Goal: Information Seeking & Learning: Learn about a topic

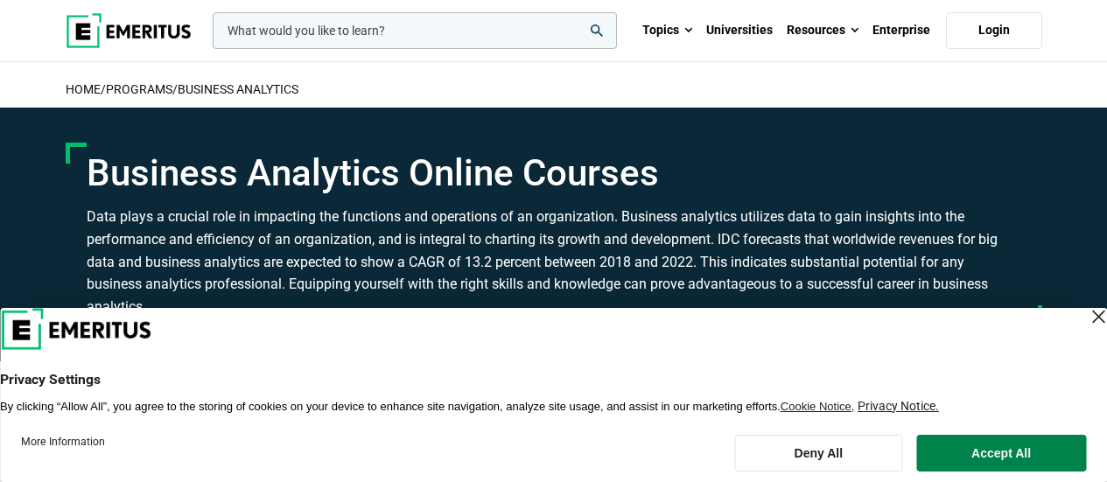
click at [357, 28] on input "woocommerce-product-search-field-0" at bounding box center [415, 30] width 404 height 37
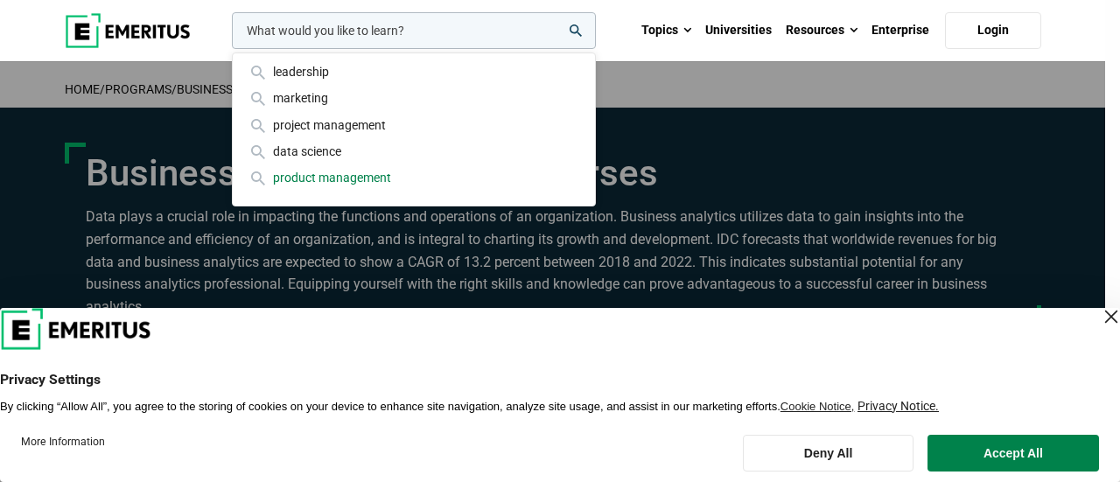
paste input "Business Analytics for Strategic Decisions"
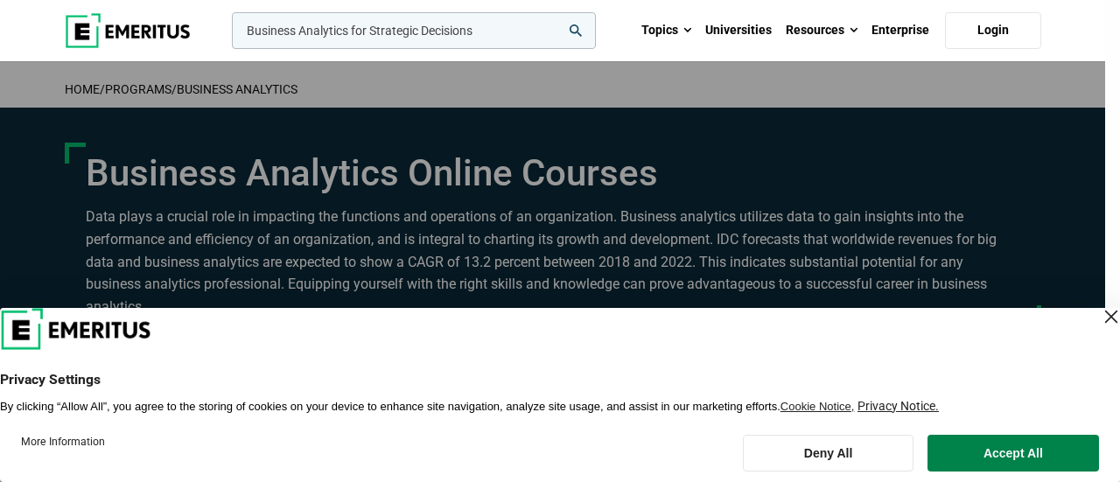
type input "Business Analytics for Strategic Decisions"
click at [228, 35] on button "search" at bounding box center [228, 35] width 0 height 0
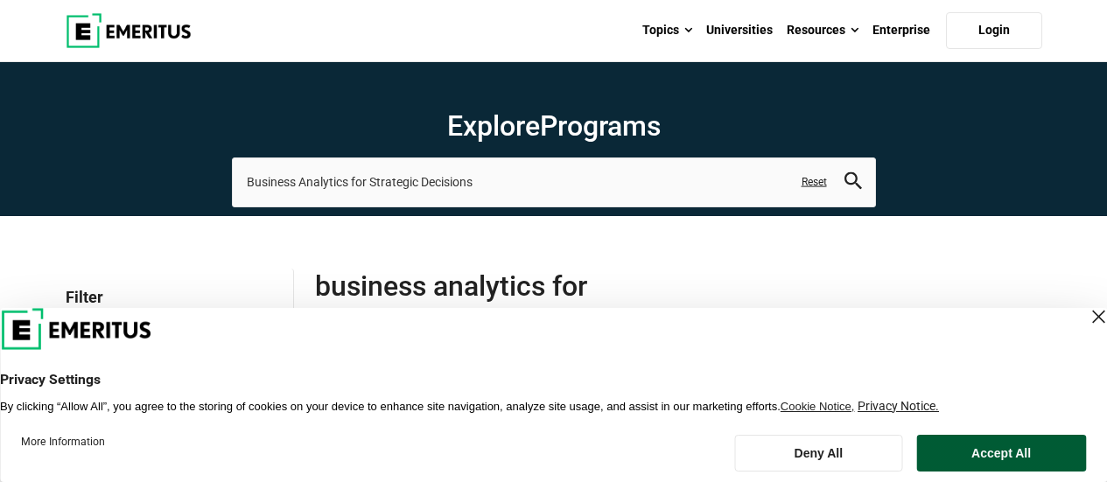
click at [1008, 457] on button "Accept All" at bounding box center [1001, 453] width 170 height 37
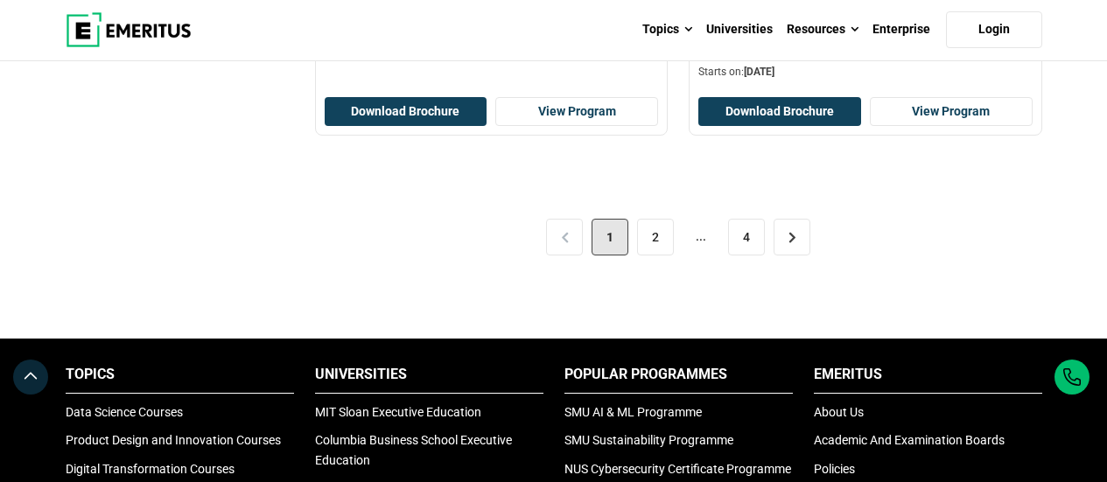
scroll to position [3987, 0]
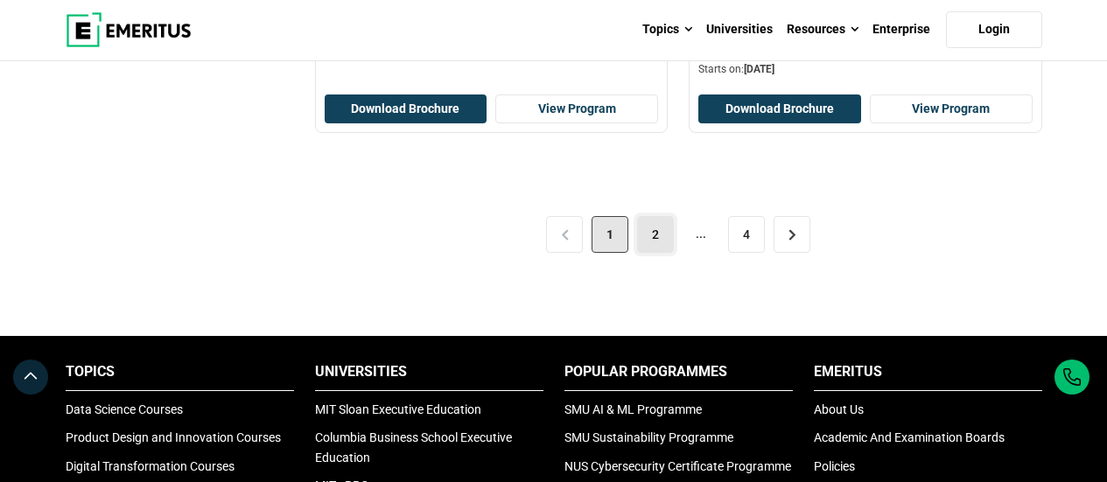
click at [652, 234] on link "2" at bounding box center [655, 234] width 37 height 37
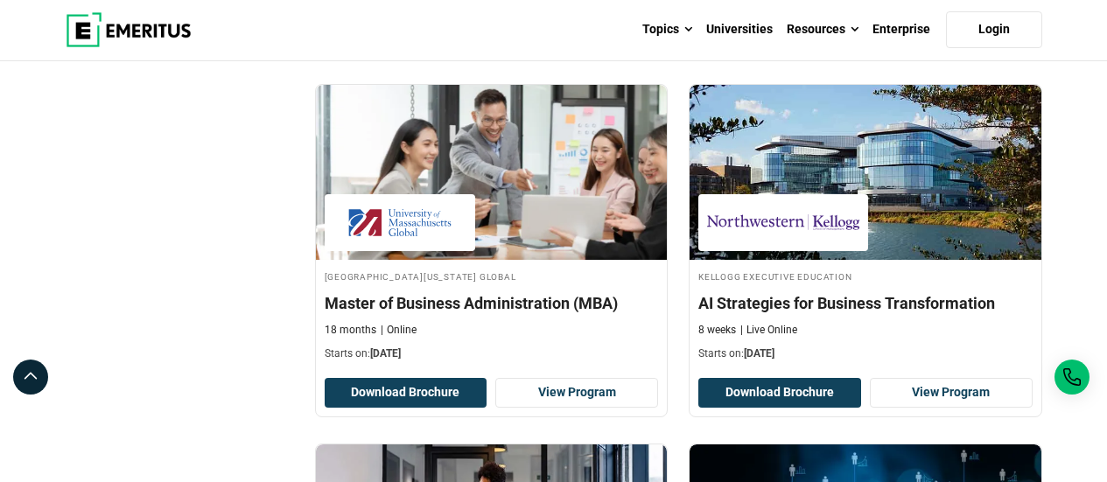
scroll to position [631, 0]
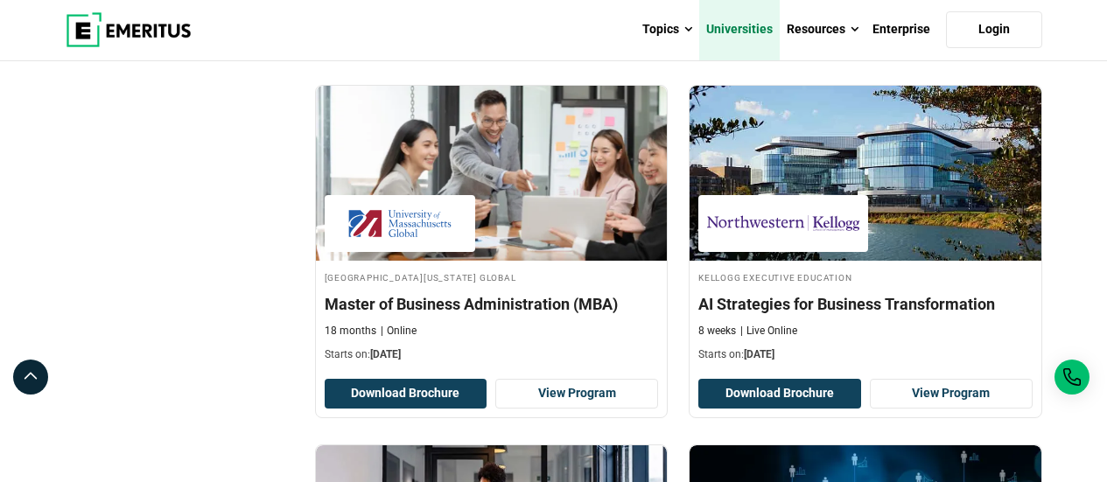
click at [734, 33] on link "Universities" at bounding box center [739, 29] width 80 height 61
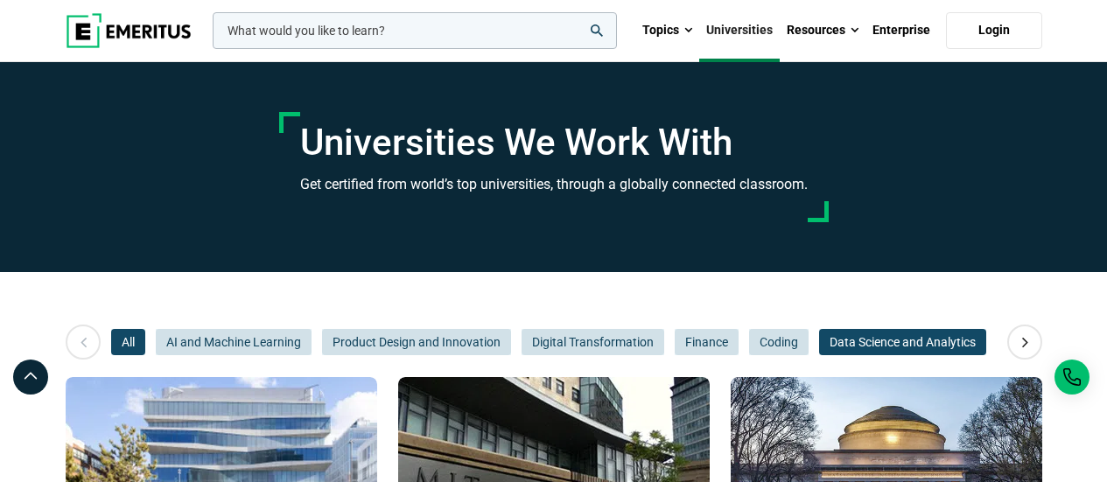
click at [960, 338] on span "Data Science and Analytics" at bounding box center [902, 342] width 167 height 26
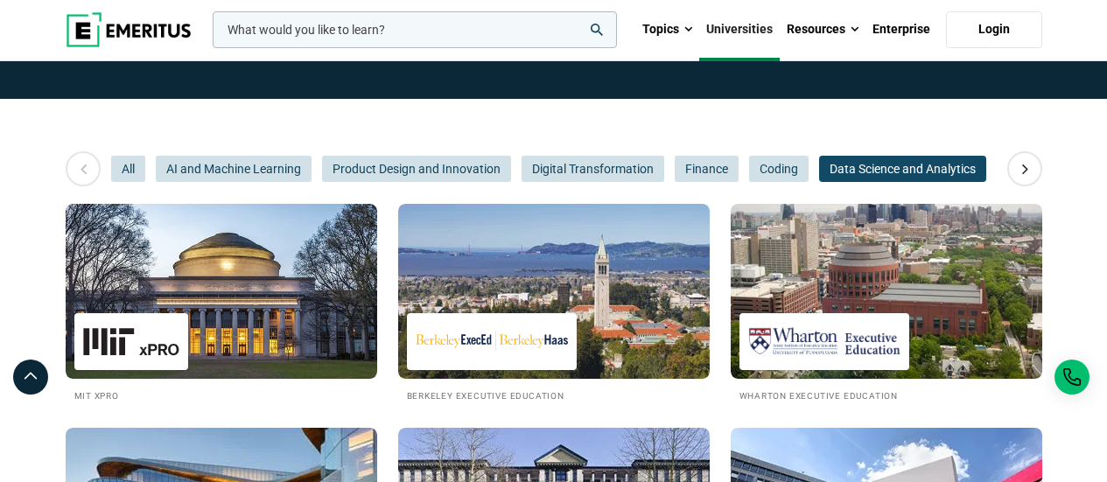
scroll to position [174, 0]
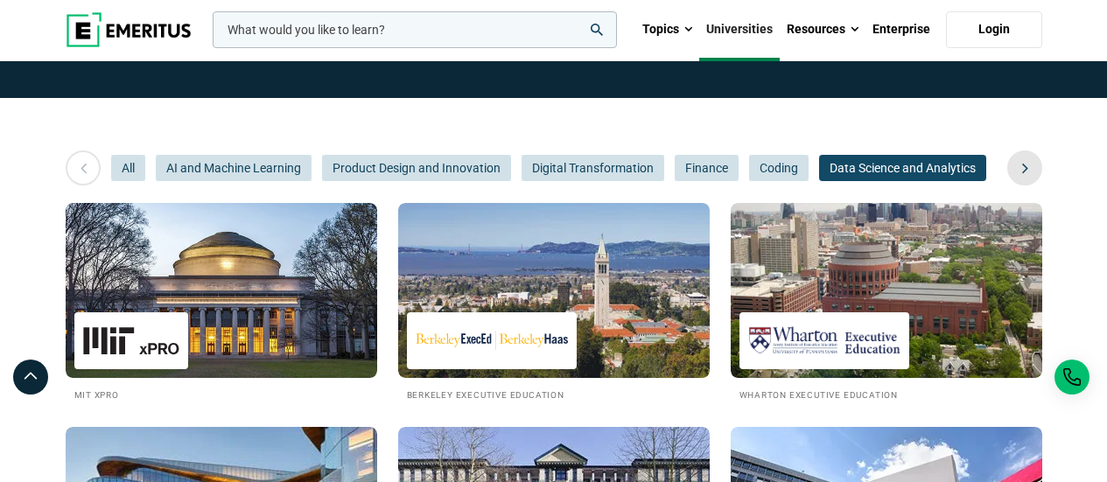
click at [1025, 169] on icon at bounding box center [1024, 167] width 31 height 31
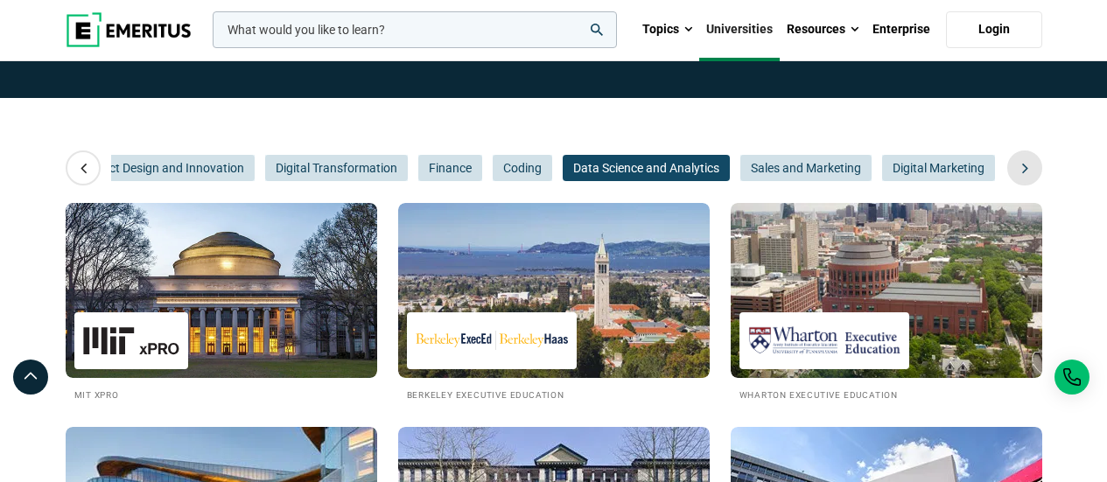
scroll to position [0, 262]
click at [1025, 169] on icon at bounding box center [1024, 167] width 31 height 31
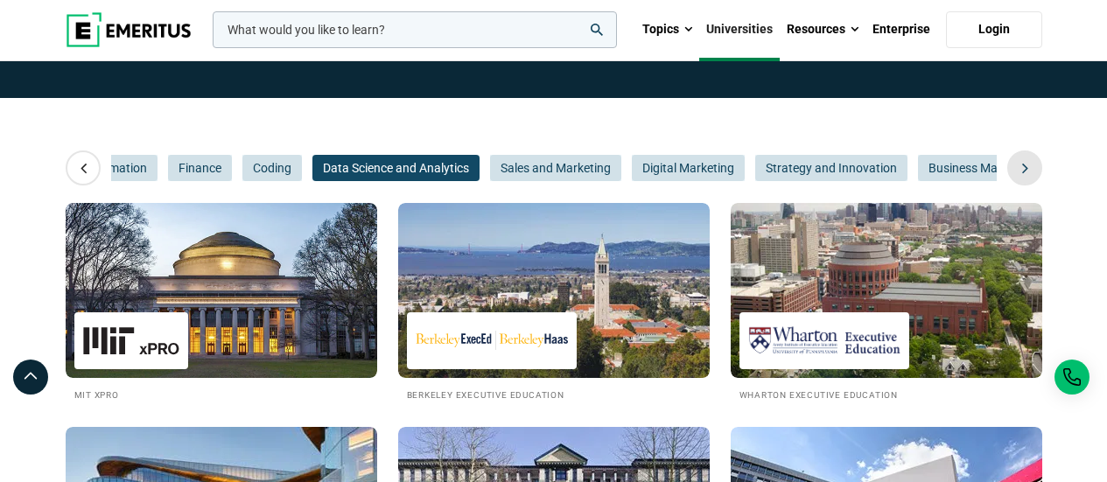
scroll to position [0, 525]
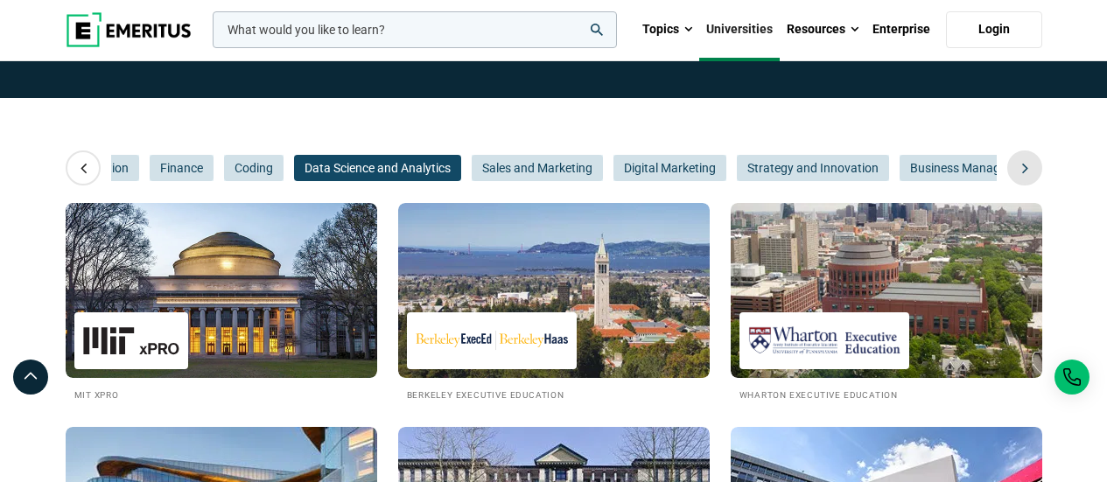
click at [1025, 169] on icon at bounding box center [1024, 167] width 31 height 31
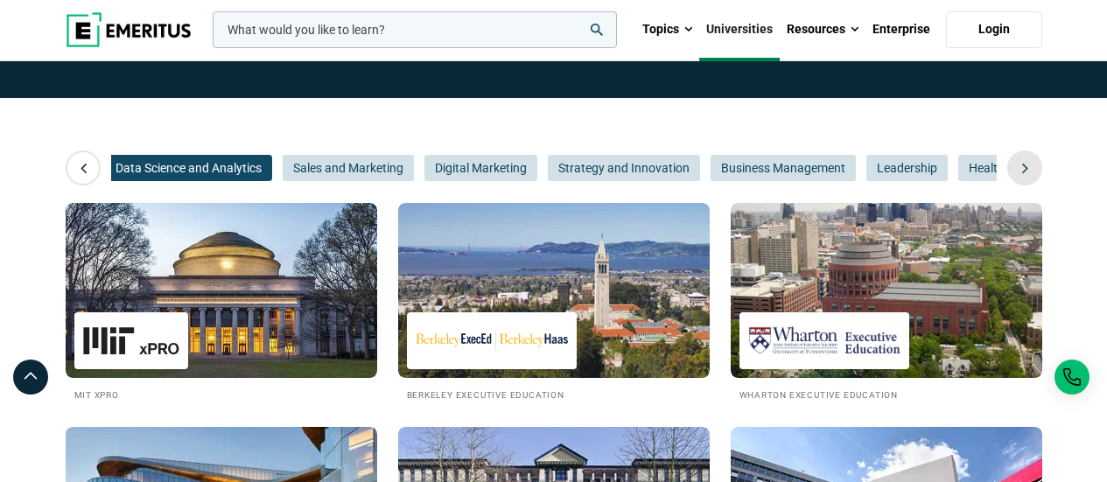
scroll to position [0, 787]
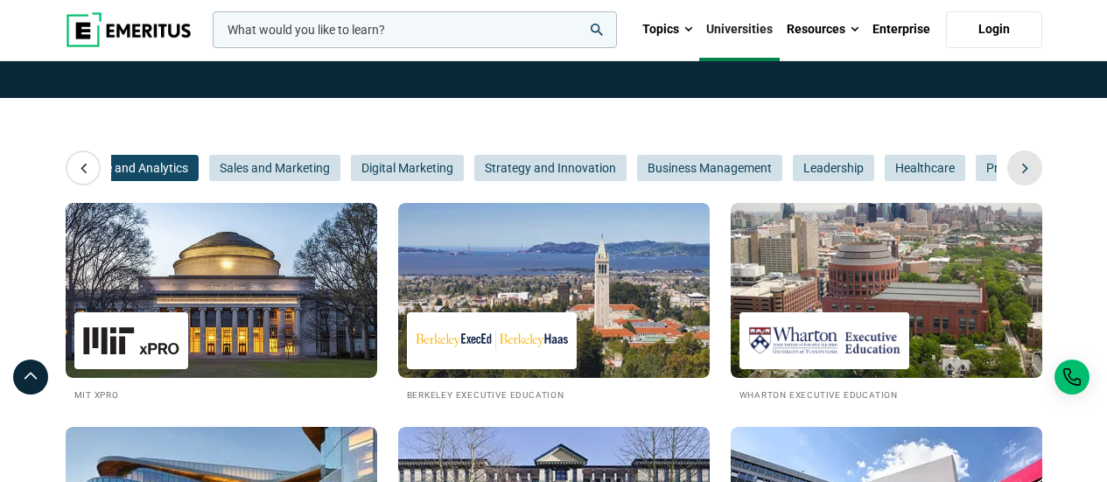
click at [1024, 169] on icon at bounding box center [1024, 167] width 31 height 31
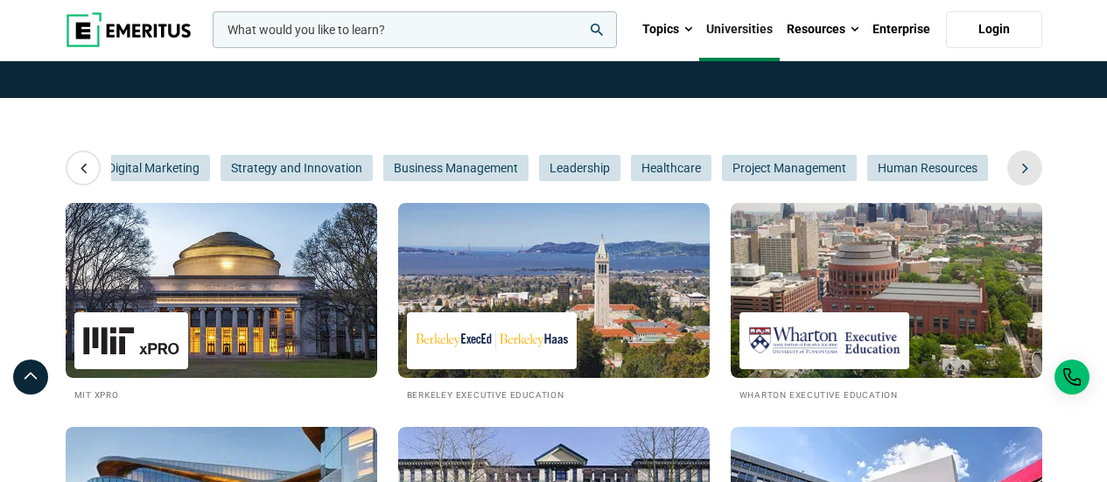
scroll to position [0, 1050]
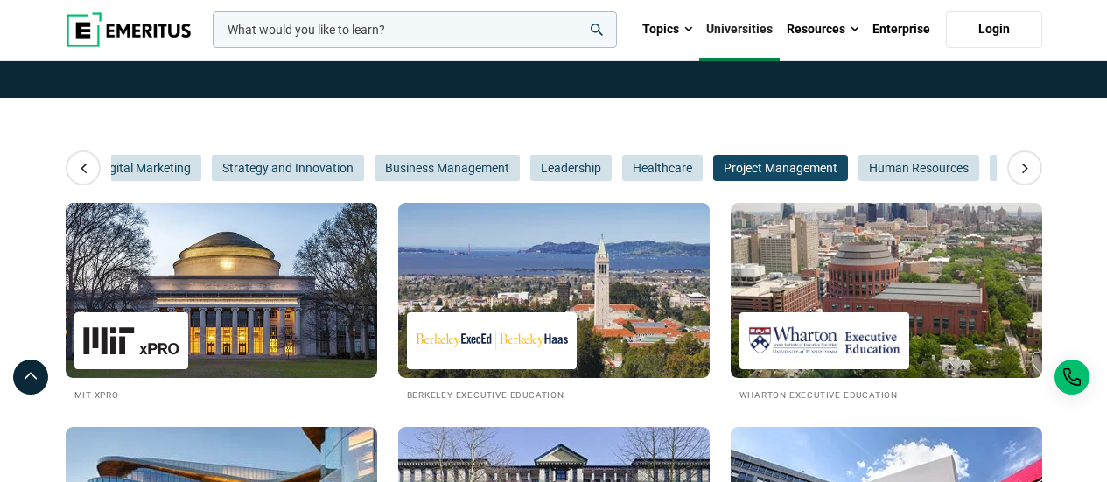
click at [787, 167] on span "Project Management" at bounding box center [780, 168] width 135 height 26
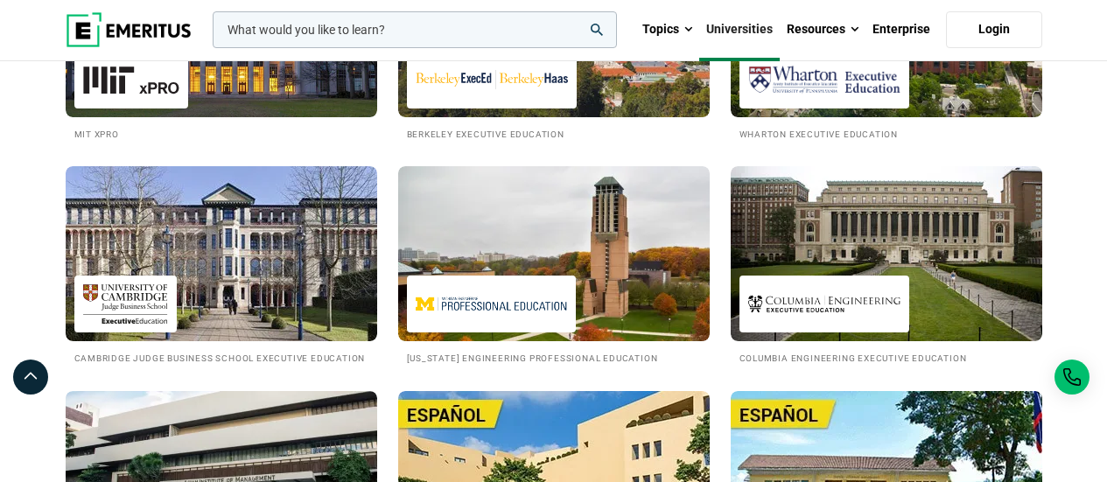
scroll to position [435, 0]
